Goal: Task Accomplishment & Management: Use online tool/utility

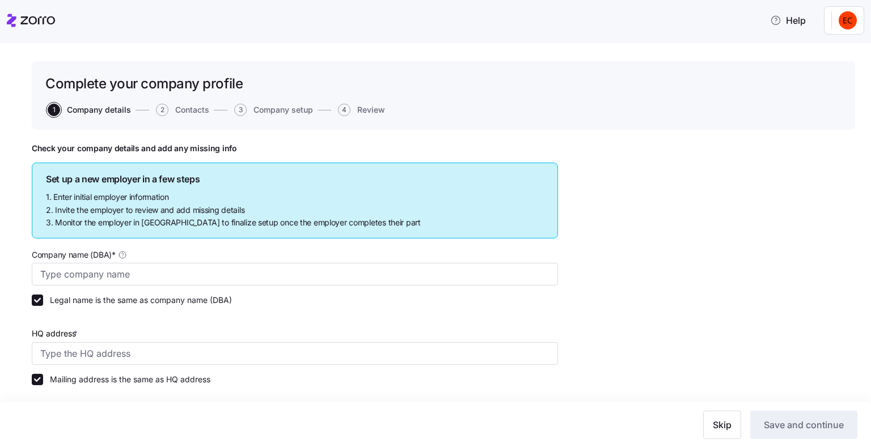
type input "Allegeant LLC"
type input "[STREET_ADDRESS]"
type input "640955384"
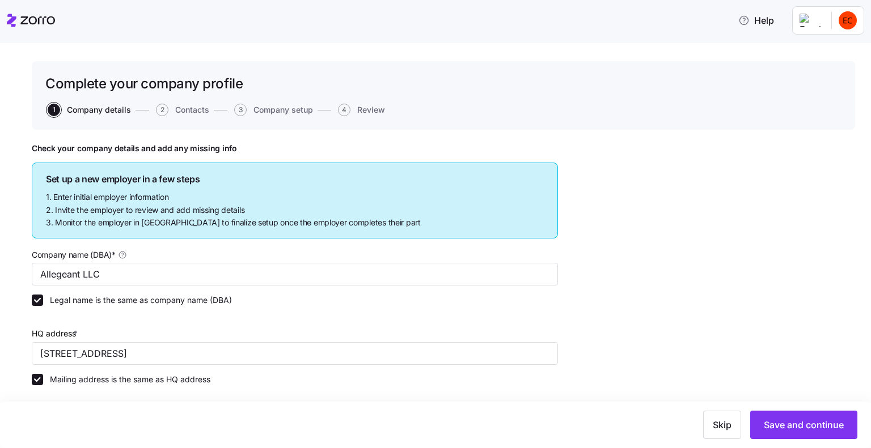
type input "Limited liability partnership"
type input "52512 - Health and Welfare Funds"
click at [28, 21] on icon at bounding box center [31, 21] width 48 height 14
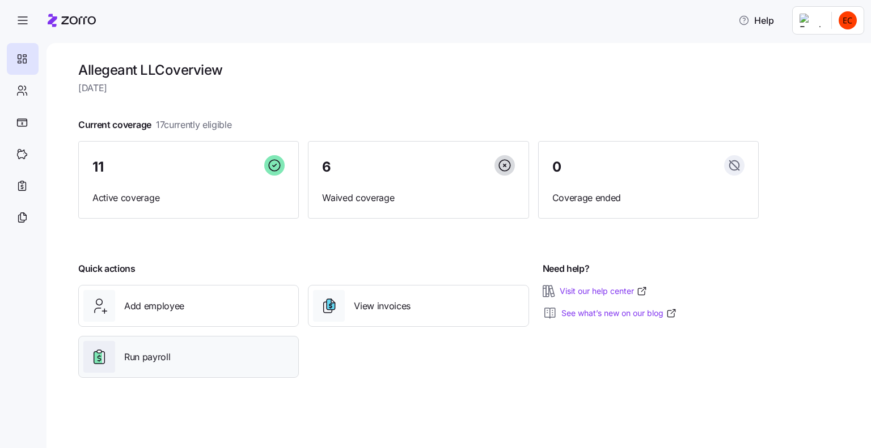
click at [145, 354] on span "Run payroll" at bounding box center [147, 357] width 46 height 14
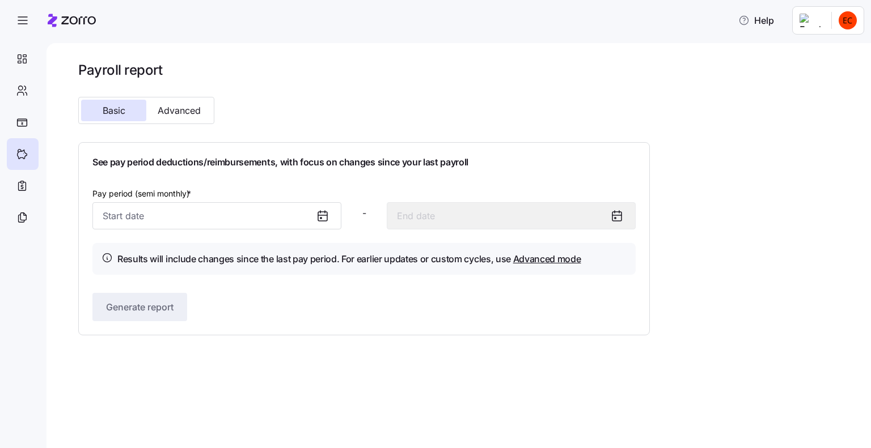
click at [324, 217] on icon at bounding box center [323, 216] width 14 height 14
click at [319, 218] on icon at bounding box center [323, 216] width 14 height 14
click at [236, 219] on input "Pay period (semi monthly) *" at bounding box center [216, 215] width 249 height 27
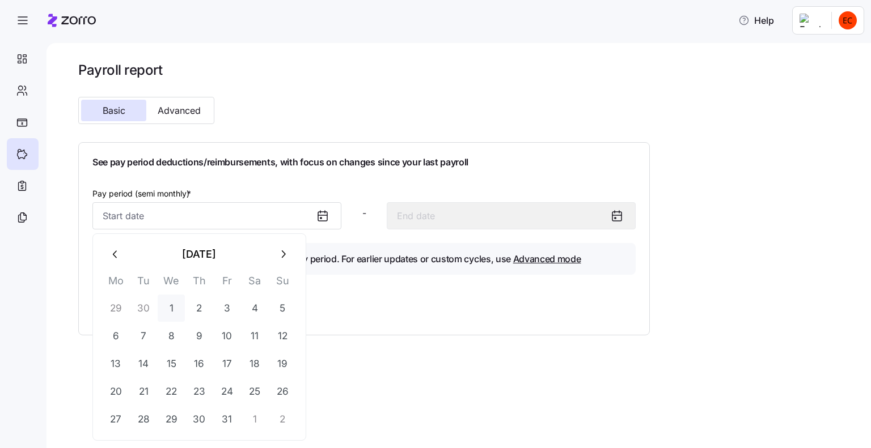
drag, startPoint x: 168, startPoint y: 313, endPoint x: 179, endPoint y: 304, distance: 14.2
click at [168, 312] on button "1" at bounding box center [171, 308] width 27 height 27
type input "[DATE]"
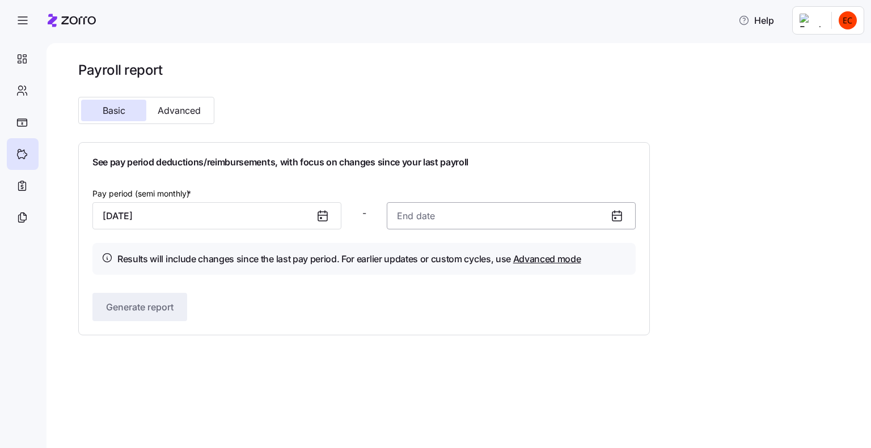
click at [412, 215] on input at bounding box center [511, 215] width 249 height 27
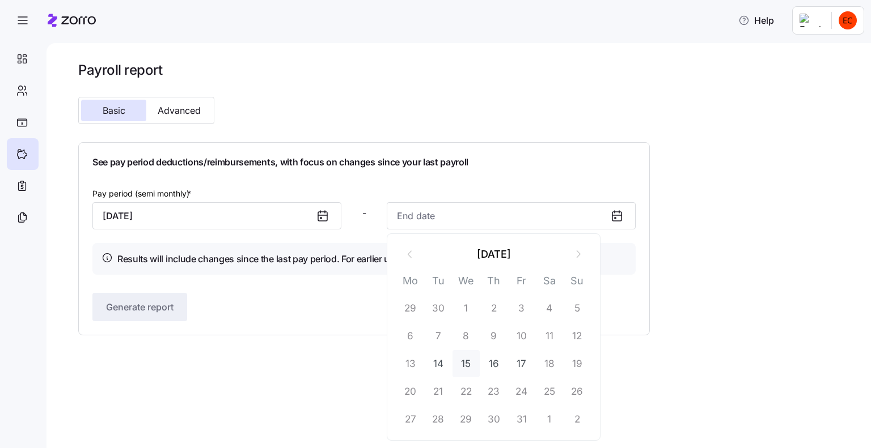
click at [464, 361] on button "15" at bounding box center [465, 363] width 27 height 27
type input "[DATE]"
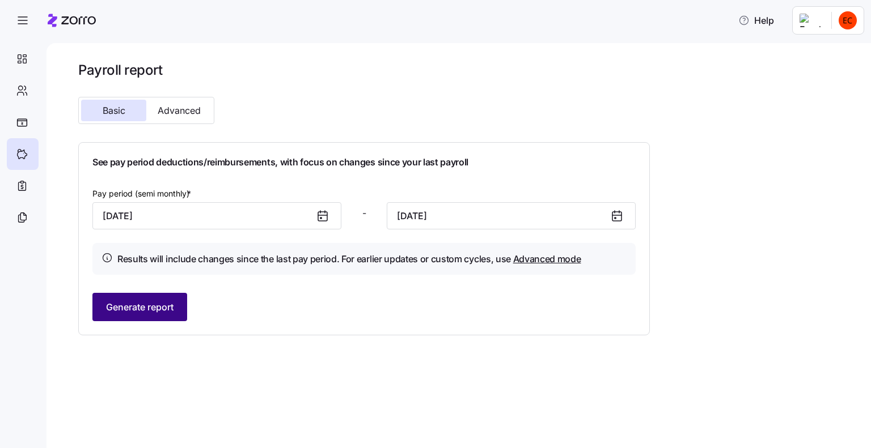
click at [140, 309] on span "Generate report" at bounding box center [139, 308] width 67 height 14
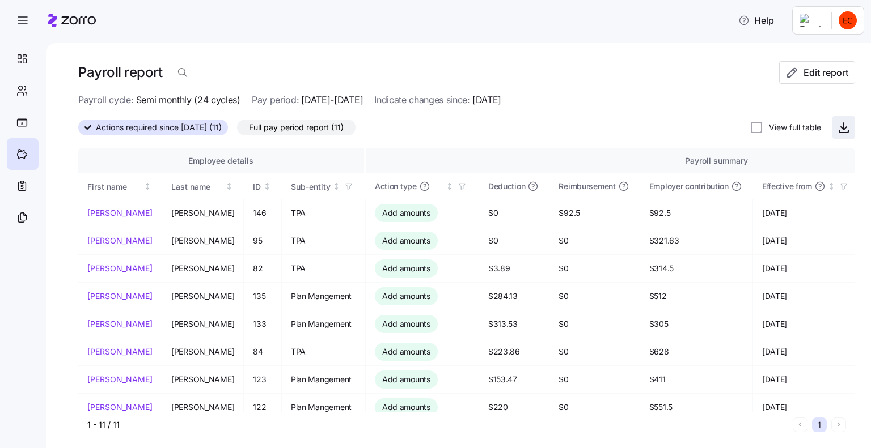
click at [835, 134] on span "button" at bounding box center [844, 128] width 22 height 22
